Goal: Information Seeking & Learning: Learn about a topic

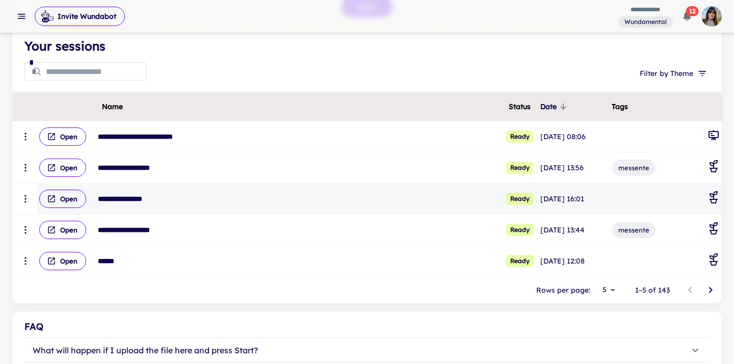
scroll to position [116, 0]
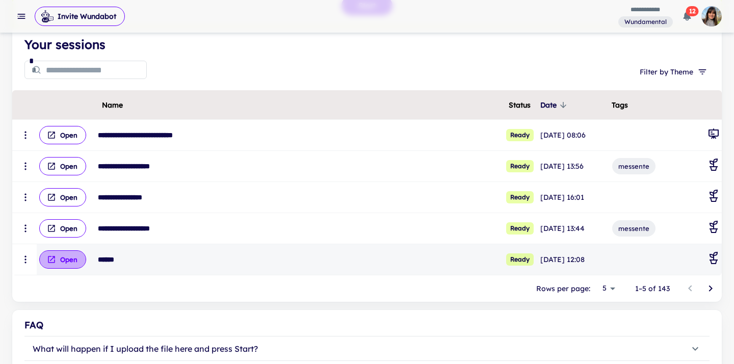
click at [61, 261] on button "Open" at bounding box center [62, 259] width 47 height 18
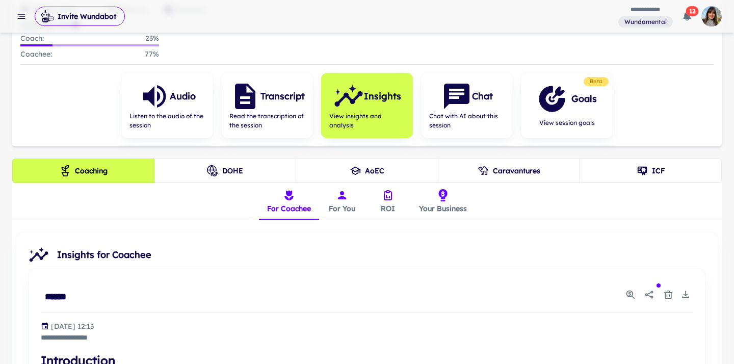
scroll to position [136, 0]
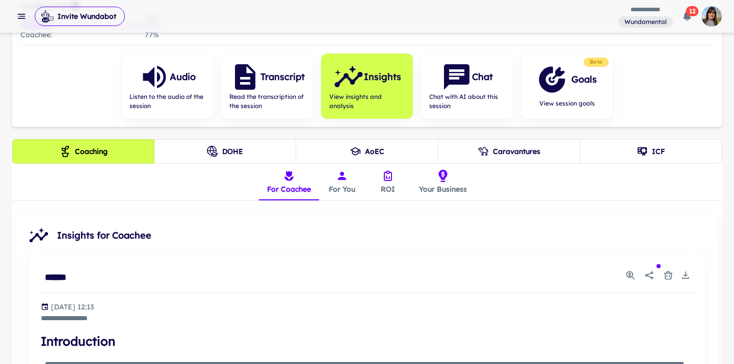
click at [343, 185] on button "For You" at bounding box center [342, 182] width 46 height 37
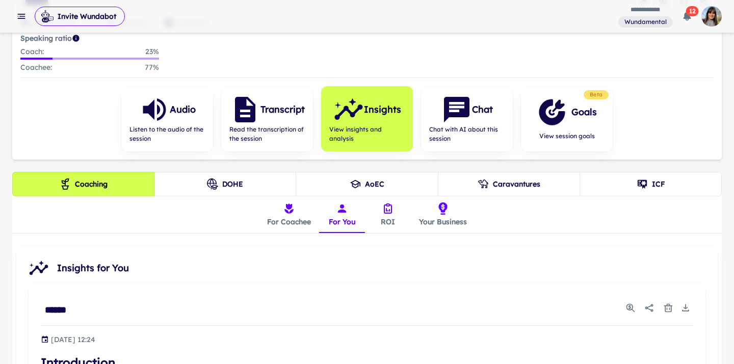
scroll to position [49, 0]
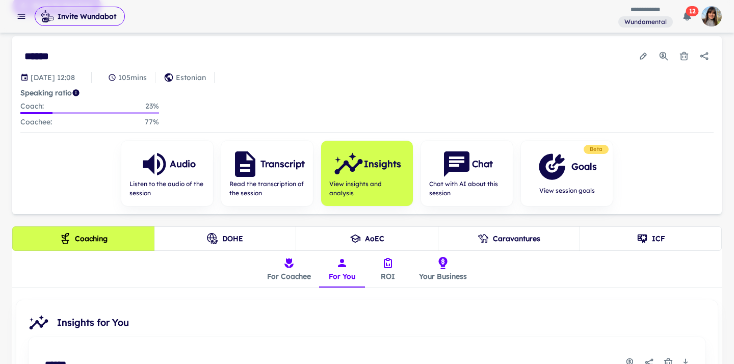
click at [385, 268] on button "ROI" at bounding box center [388, 269] width 46 height 37
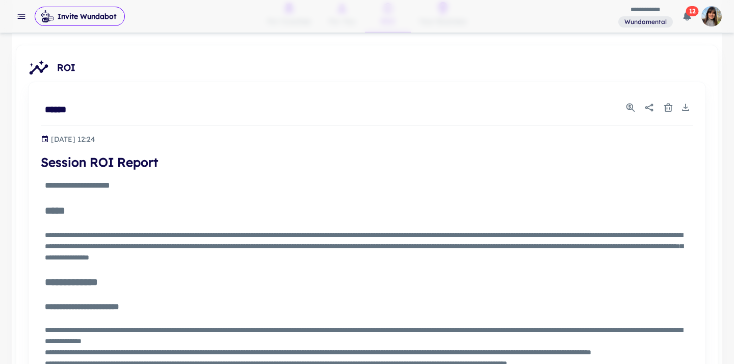
scroll to position [151, 0]
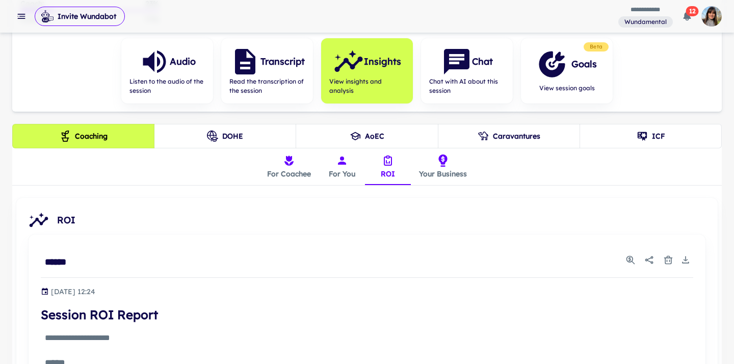
click at [440, 159] on icon "insights tabs" at bounding box center [442, 160] width 9 height 12
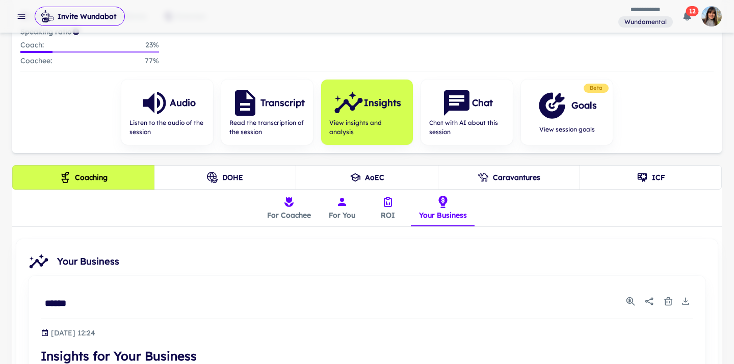
scroll to position [112, 0]
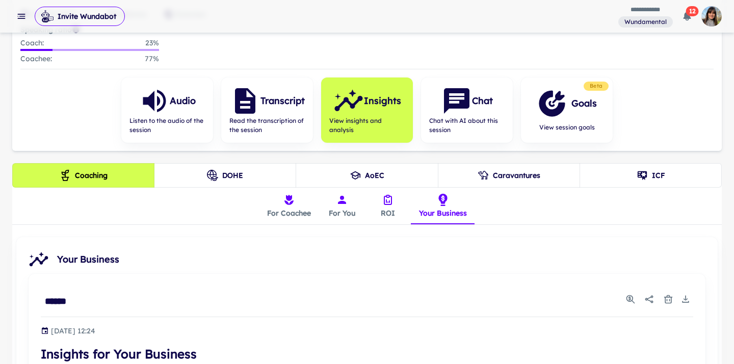
click at [647, 175] on icon "ICF" at bounding box center [642, 175] width 11 height 11
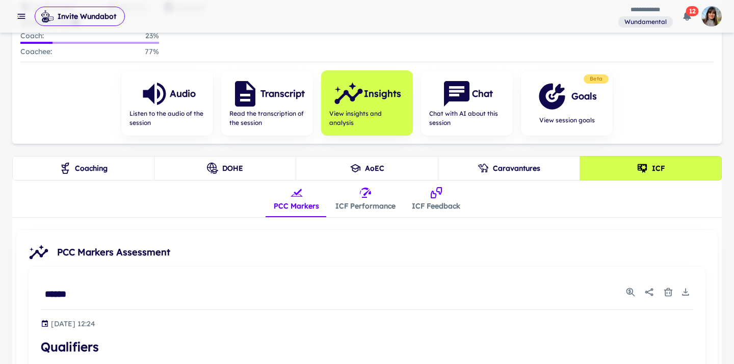
scroll to position [119, 0]
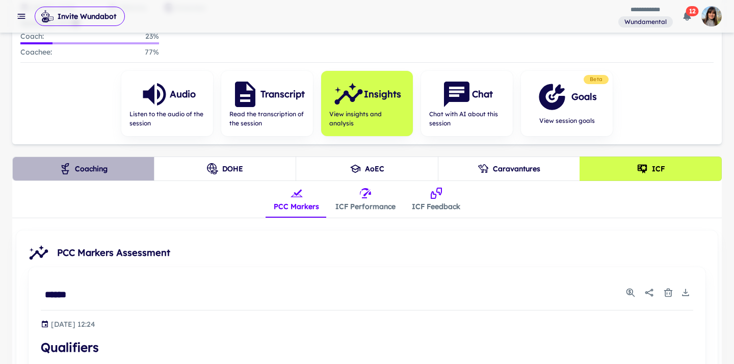
click at [91, 168] on button "Coaching" at bounding box center [83, 169] width 142 height 24
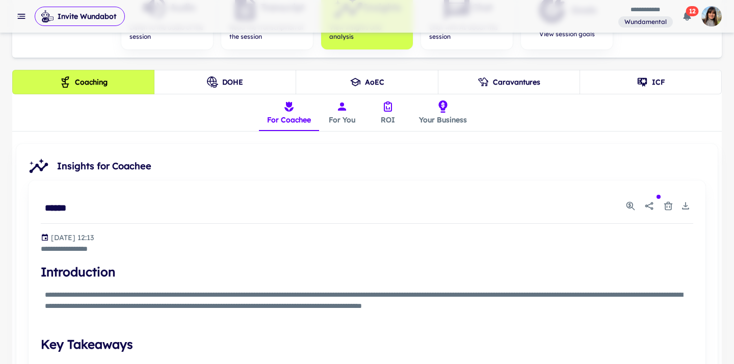
scroll to position [206, 0]
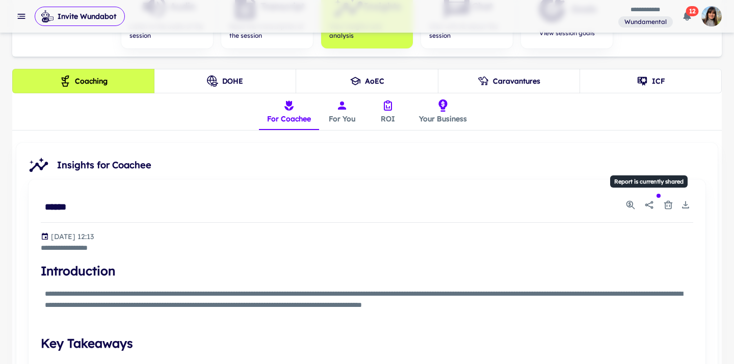
click at [650, 203] on icon "Report is currently shared" at bounding box center [649, 205] width 10 height 10
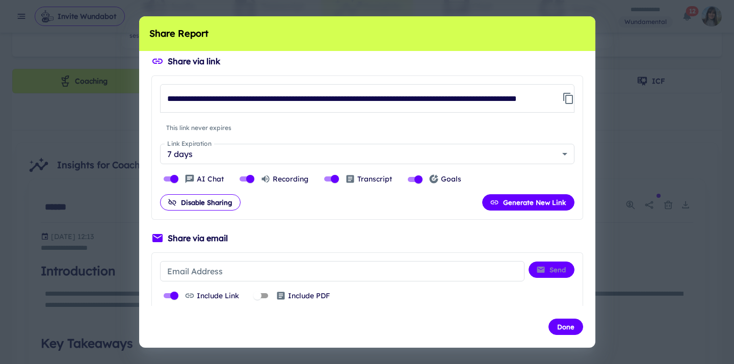
click at [670, 132] on div "**********" at bounding box center [367, 182] width 734 height 364
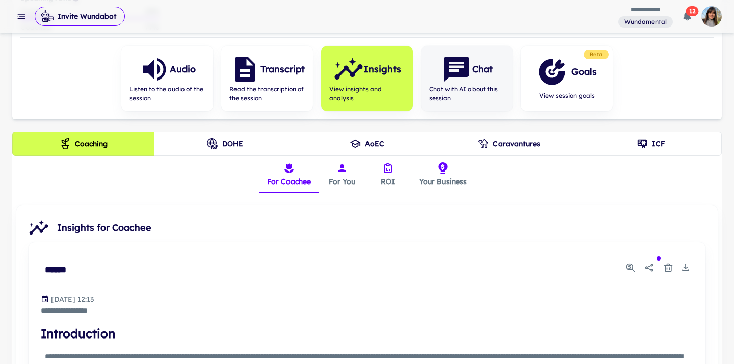
click at [479, 85] on span "Chat with AI about this session" at bounding box center [466, 94] width 75 height 18
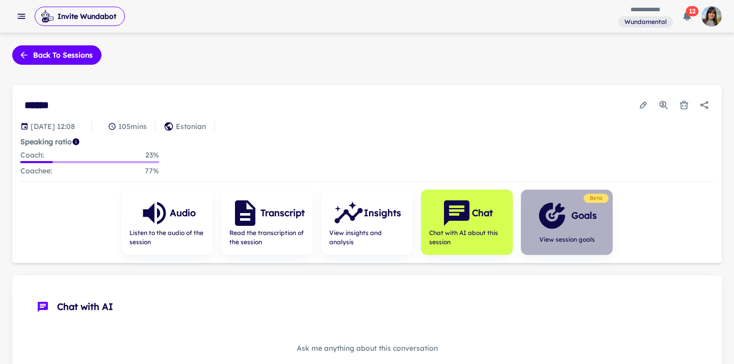
click at [555, 226] on icon "button" at bounding box center [552, 215] width 26 height 26
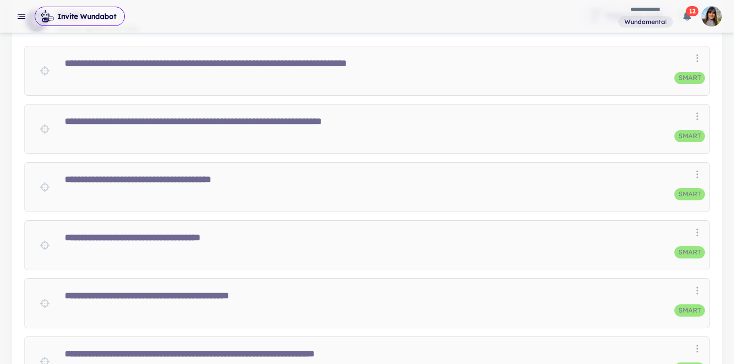
scroll to position [291, 0]
